Goal: Use online tool/utility: Utilize a website feature to perform a specific function

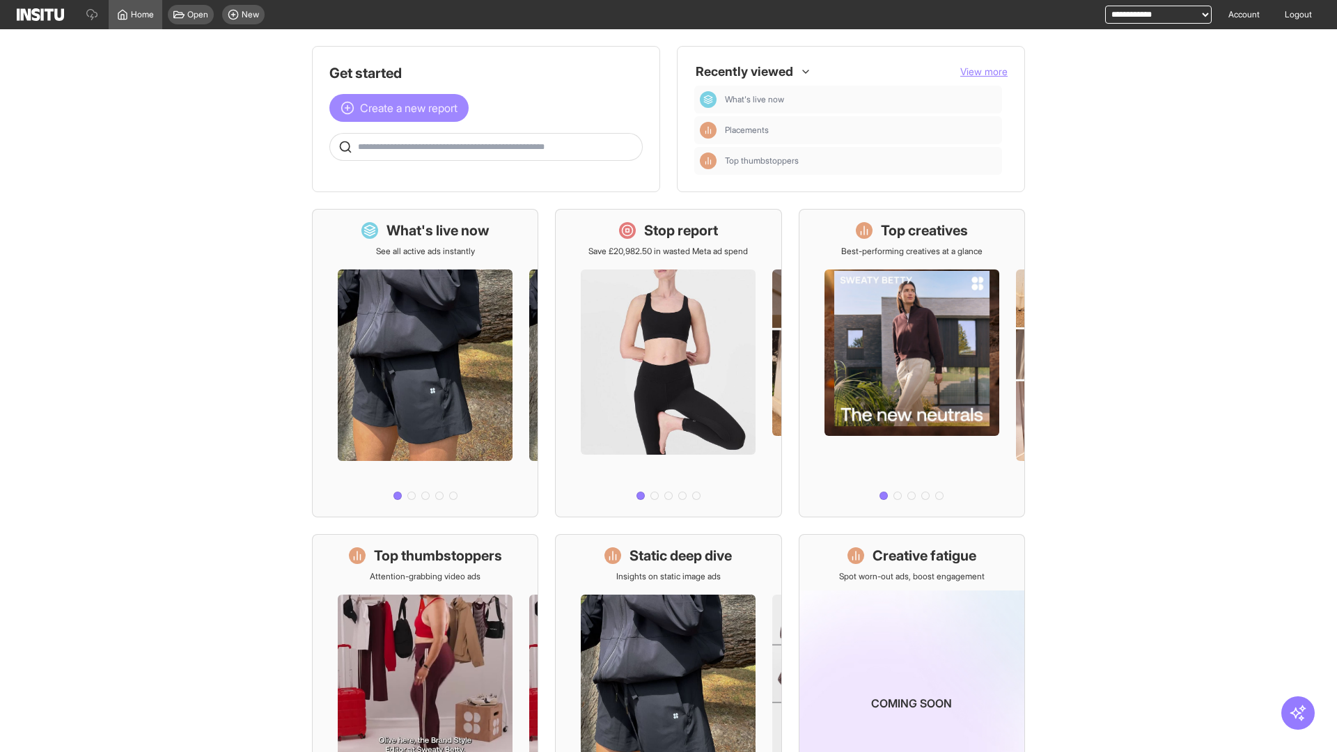
click at [402, 108] on span "Create a new report" at bounding box center [408, 108] width 97 height 17
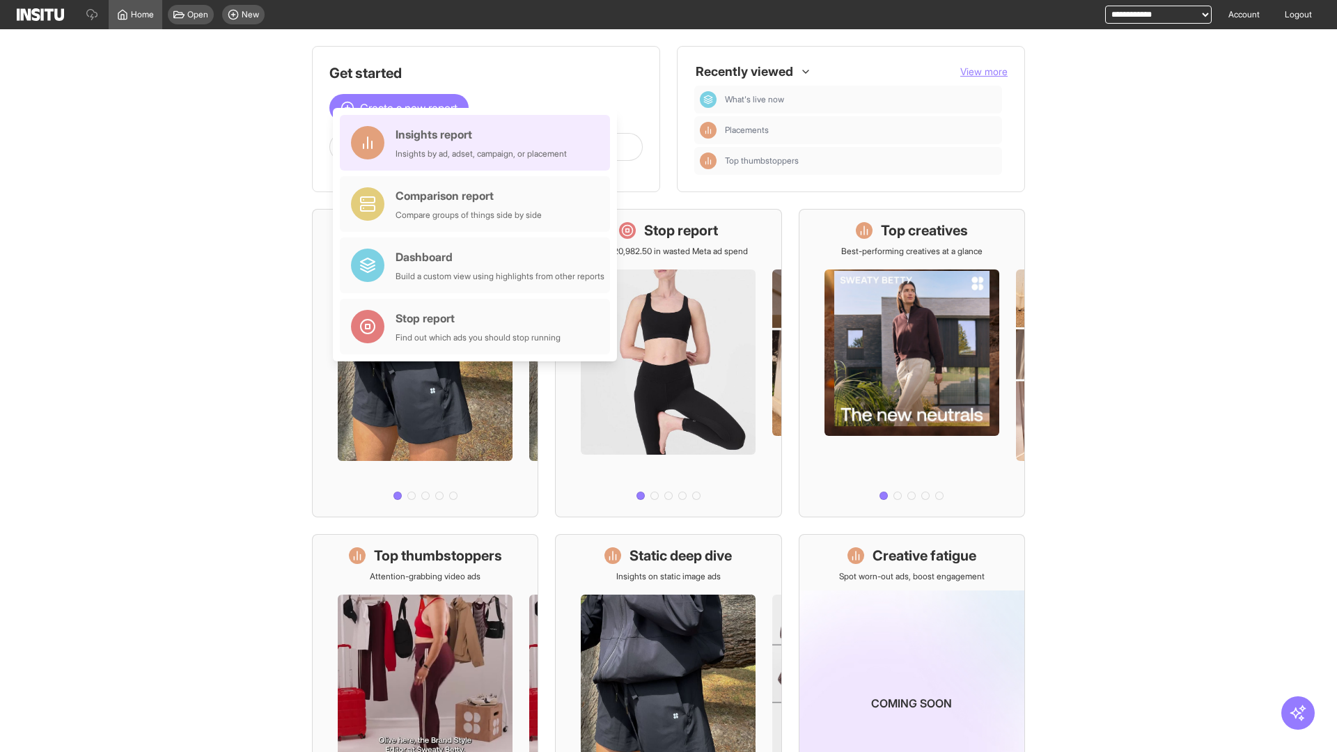
click at [478, 143] on div "Insights report Insights by ad, adset, campaign, or placement" at bounding box center [480, 142] width 171 height 33
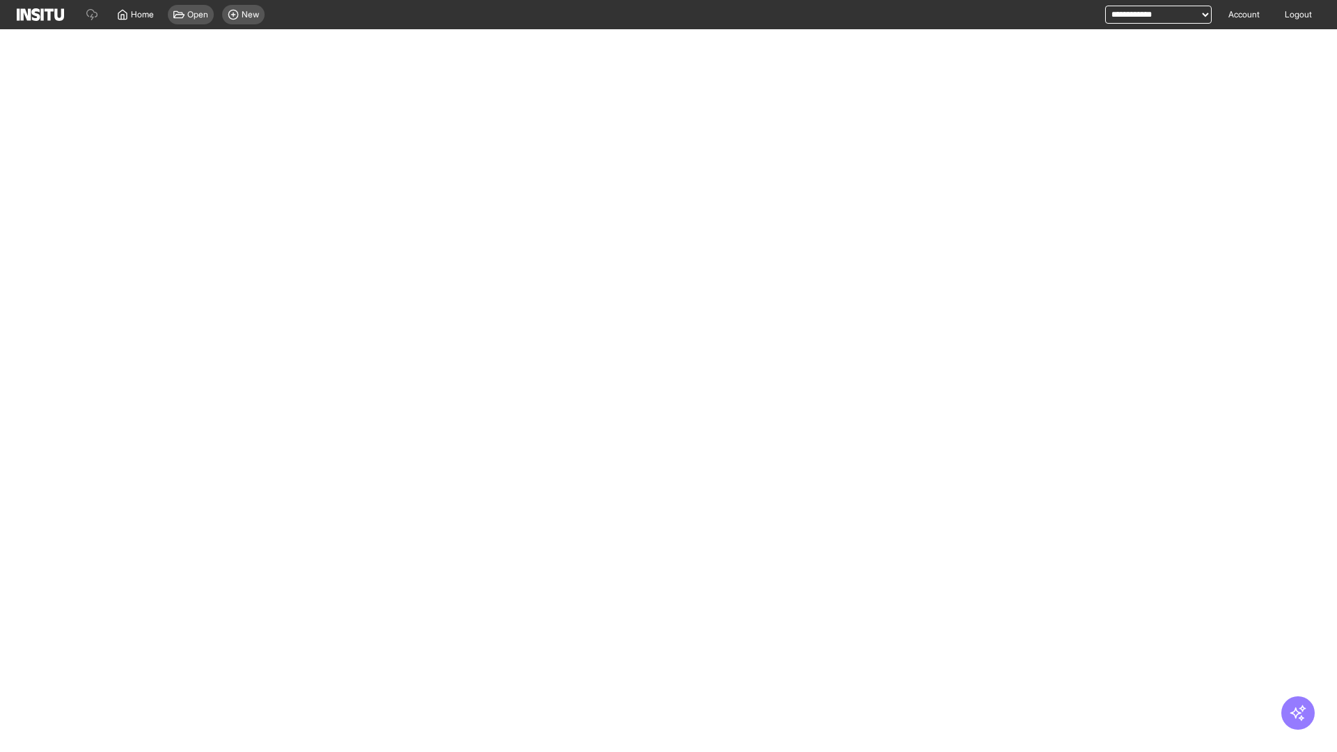
select select "**"
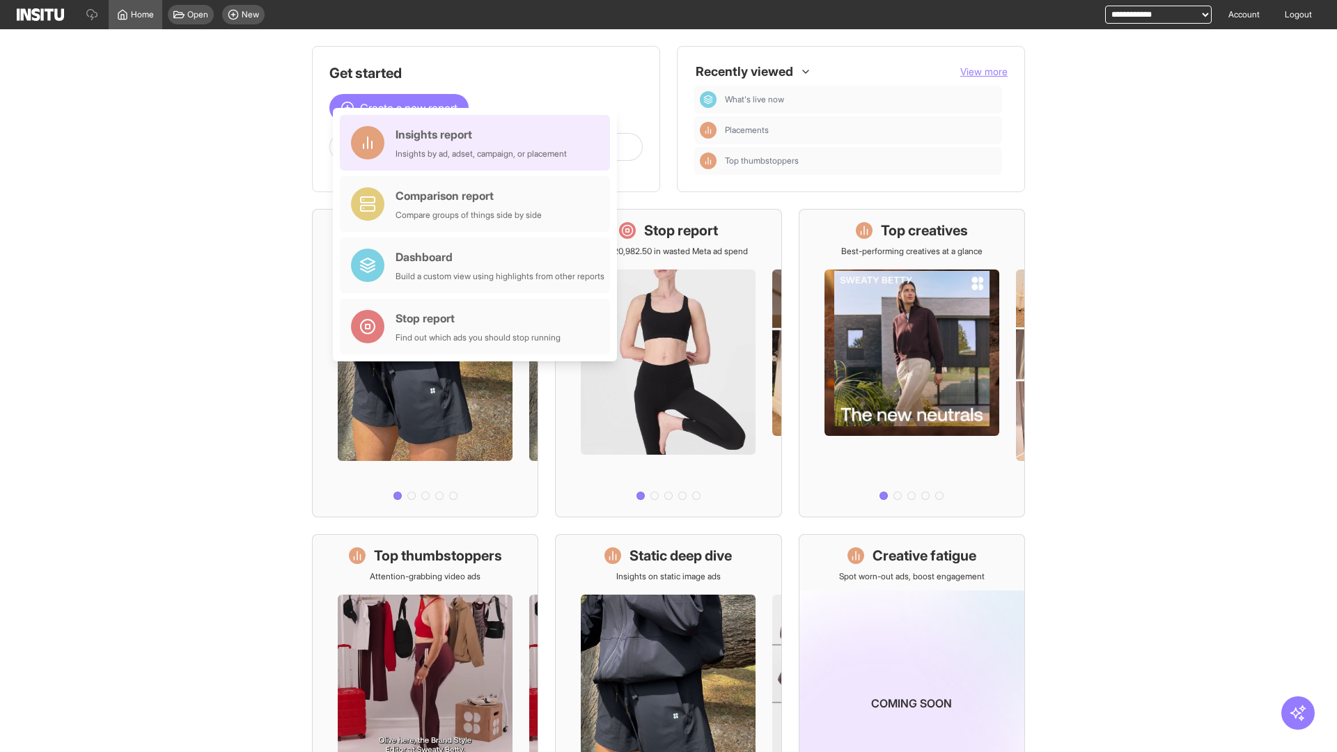
click at [478, 143] on div "Insights report Insights by ad, adset, campaign, or placement" at bounding box center [480, 142] width 171 height 33
